Goal: Find specific page/section: Find specific page/section

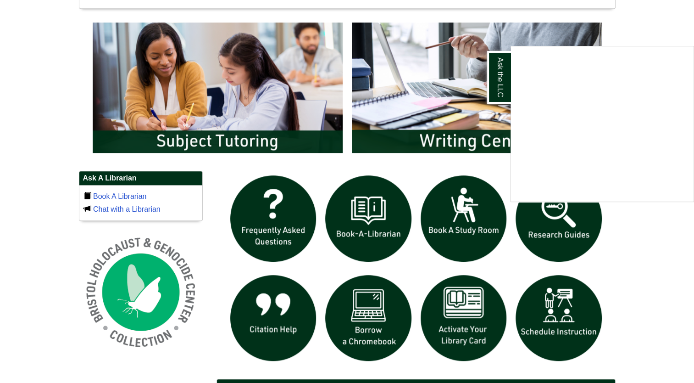
scroll to position [477, 0]
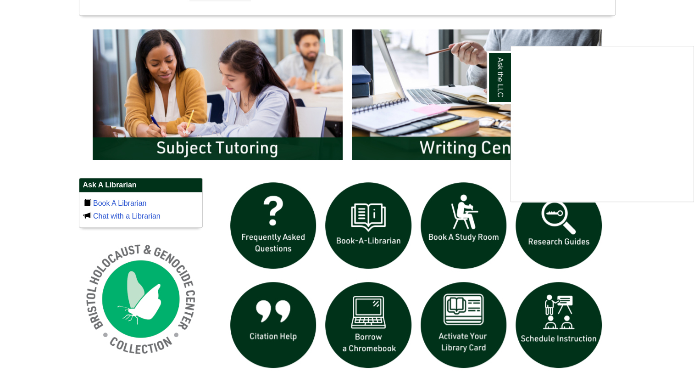
click at [546, 315] on div "Ask the LLC" at bounding box center [347, 191] width 694 height 383
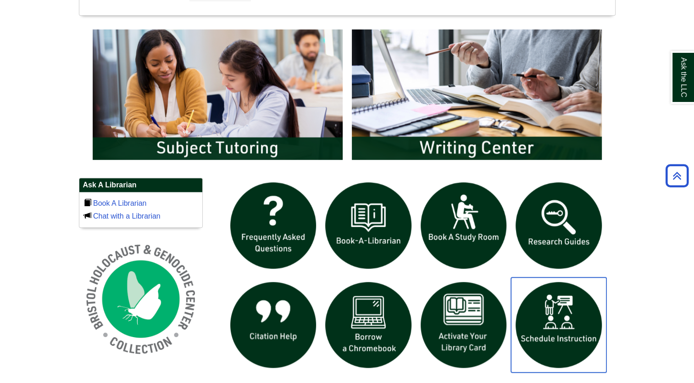
click at [570, 325] on img "slideshow" at bounding box center [558, 324] width 95 height 95
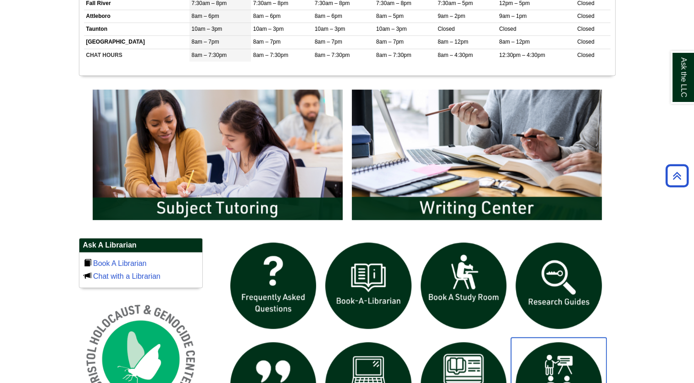
scroll to position [417, 0]
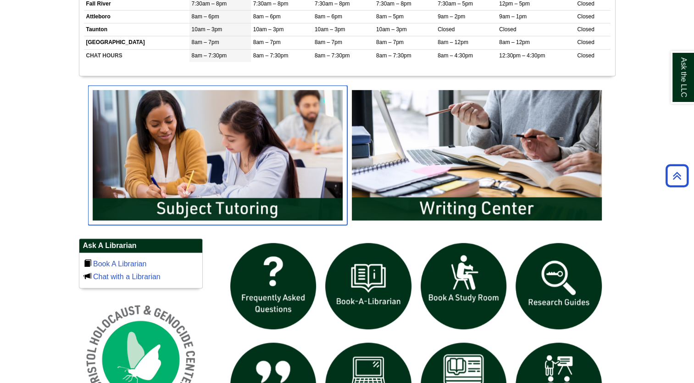
click at [259, 175] on img "slideshow" at bounding box center [217, 154] width 259 height 139
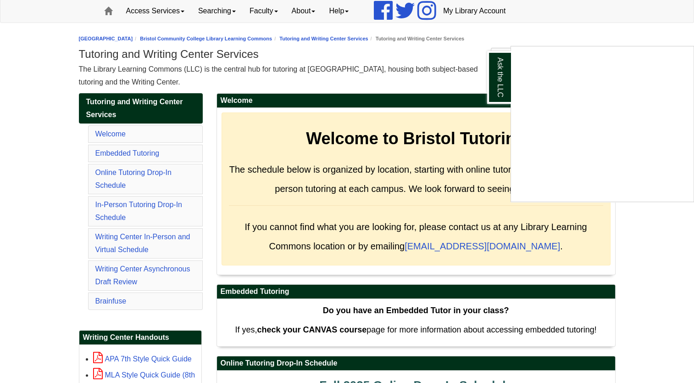
scroll to position [107, 0]
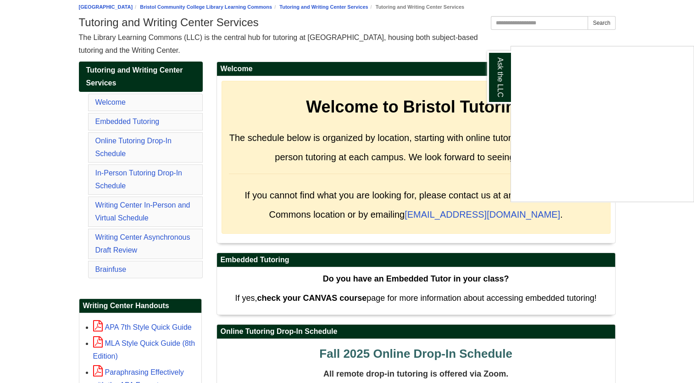
click at [145, 205] on div "Ask the LLC" at bounding box center [347, 191] width 694 height 383
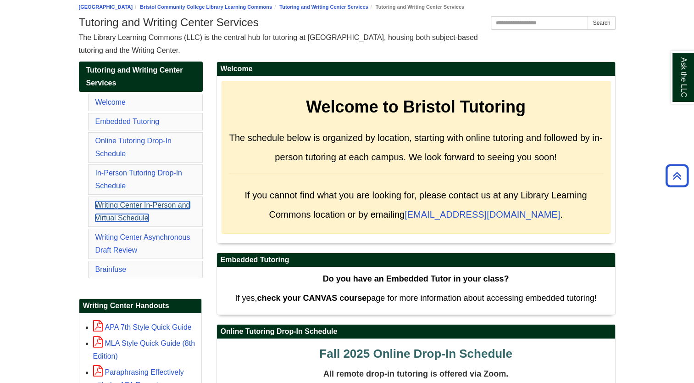
click at [127, 204] on link "Writing Center In-Person and Virtual Schedule" at bounding box center [142, 211] width 95 height 21
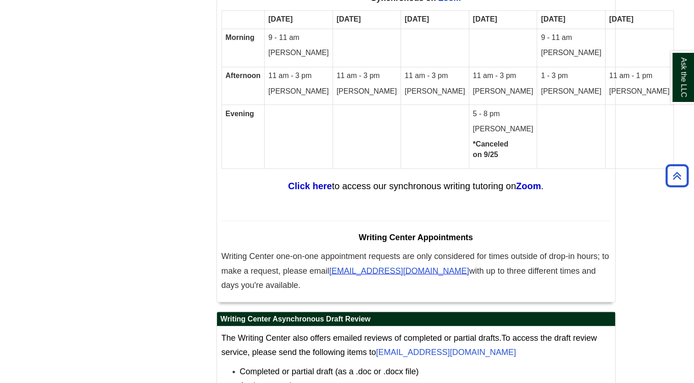
scroll to position [5125, 0]
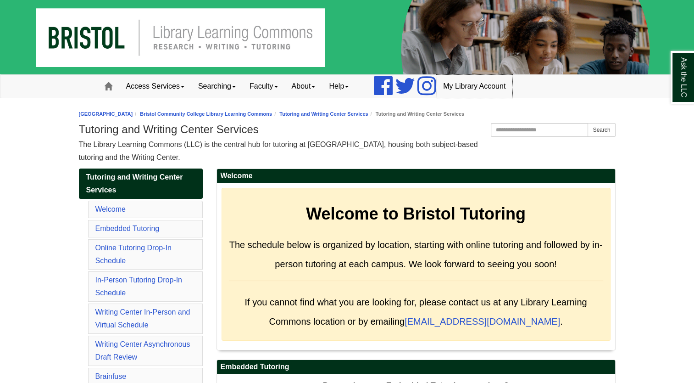
click at [466, 89] on link "My Library Account" at bounding box center [474, 86] width 76 height 23
